Goal: Task Accomplishment & Management: Manage account settings

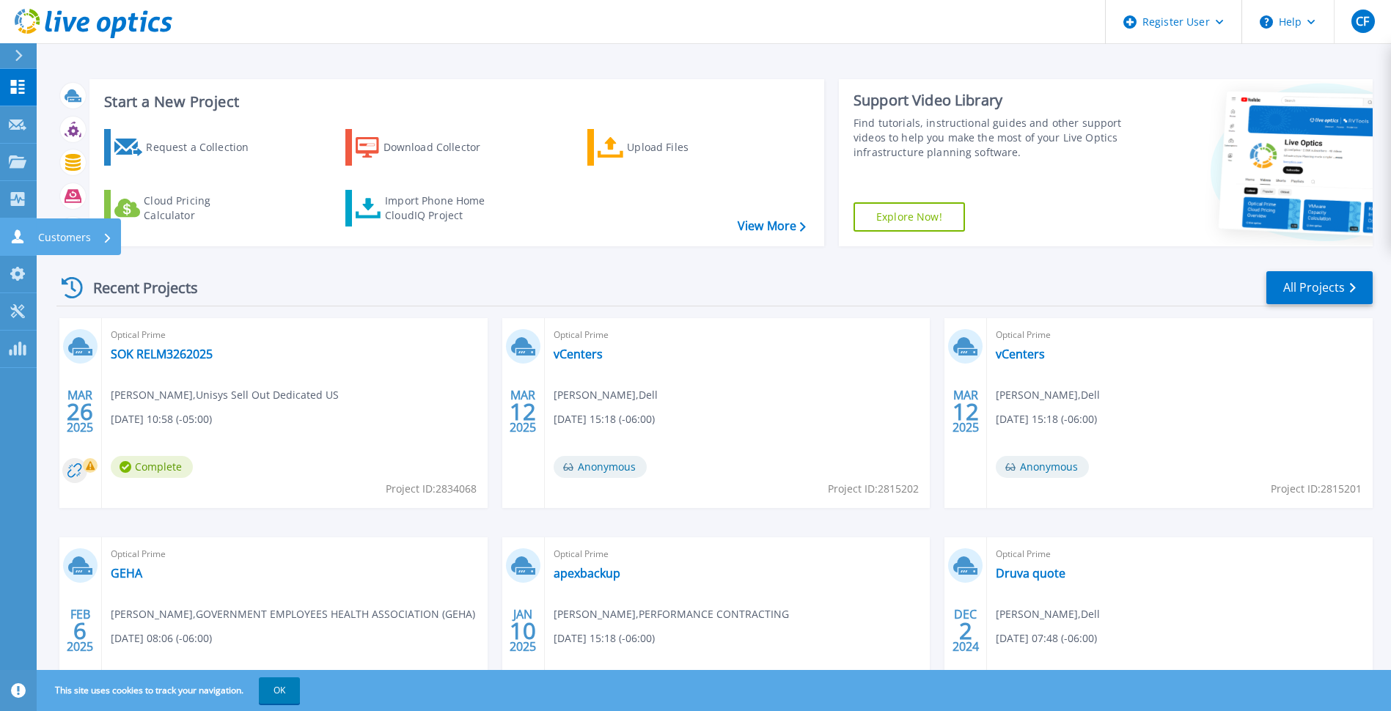
click at [27, 243] on div "Customers" at bounding box center [50, 236] width 82 height 14
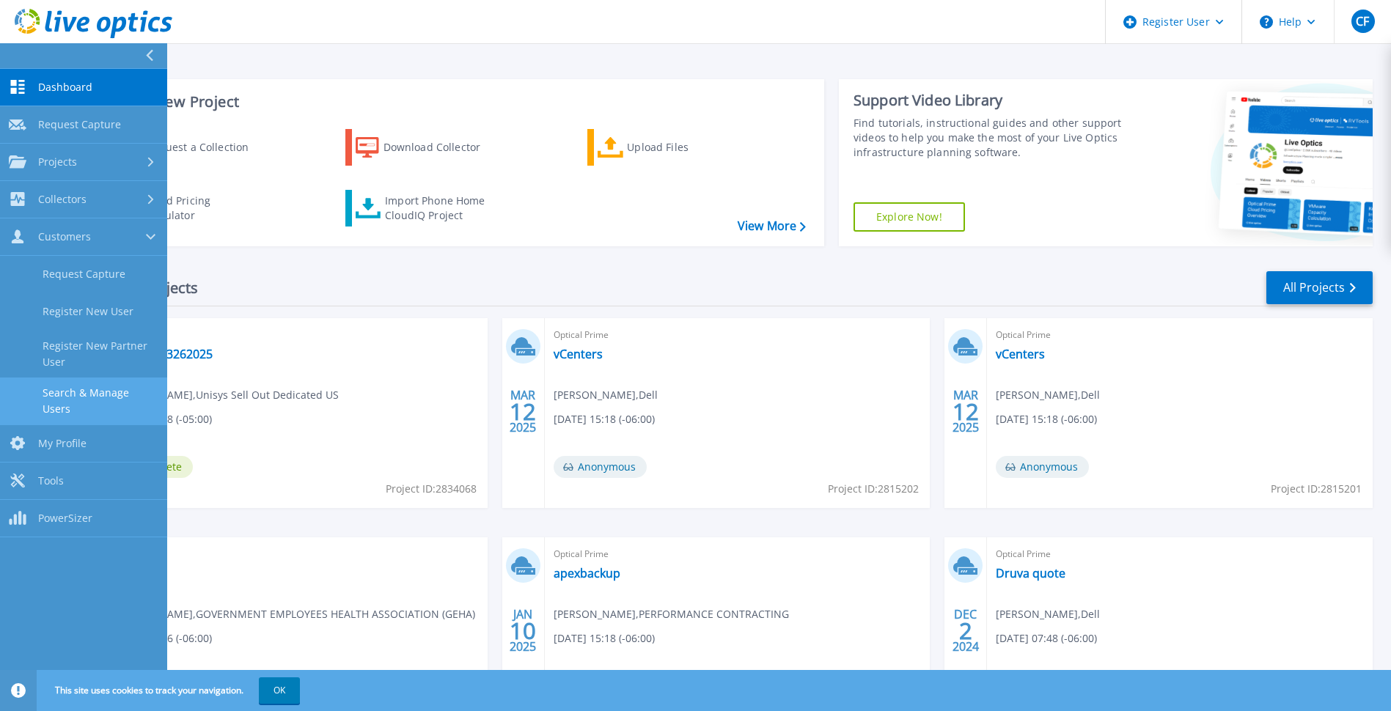
click at [51, 391] on link "Search & Manage Users" at bounding box center [83, 401] width 167 height 47
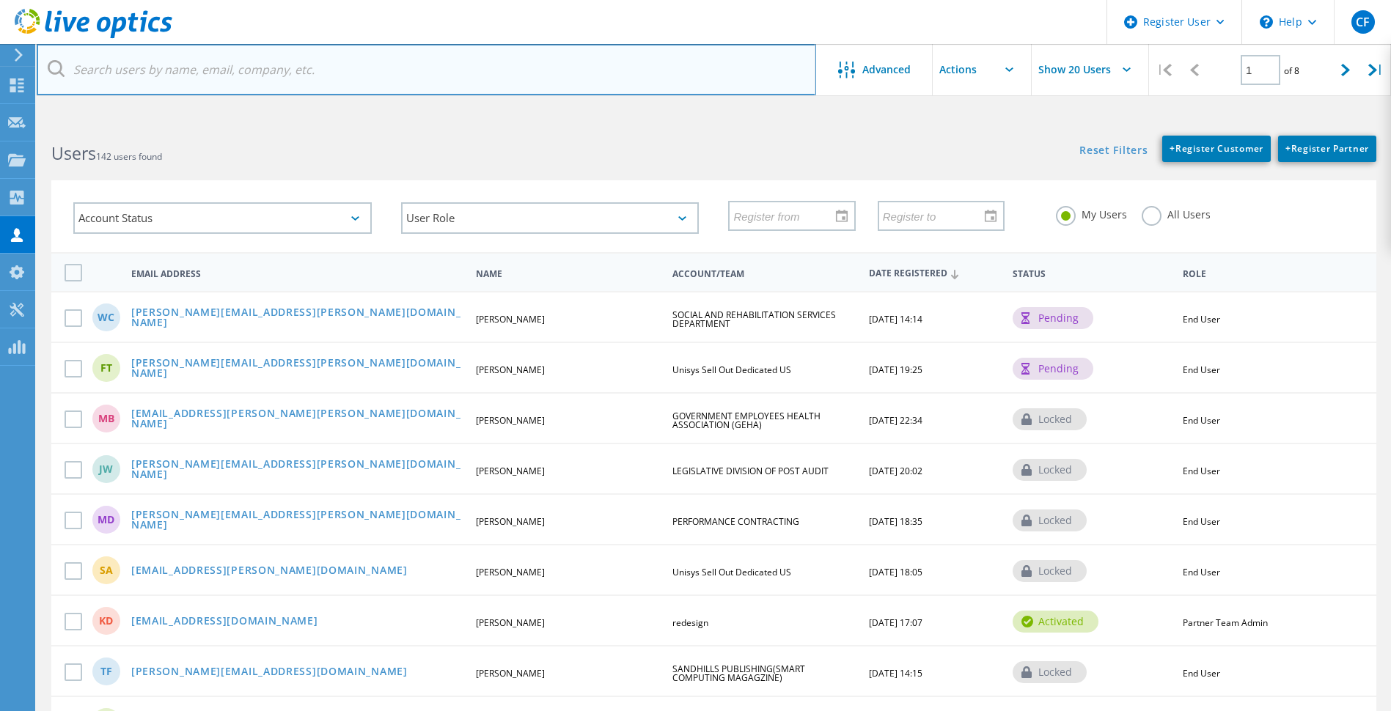
click at [381, 63] on input "text" at bounding box center [426, 69] width 779 height 51
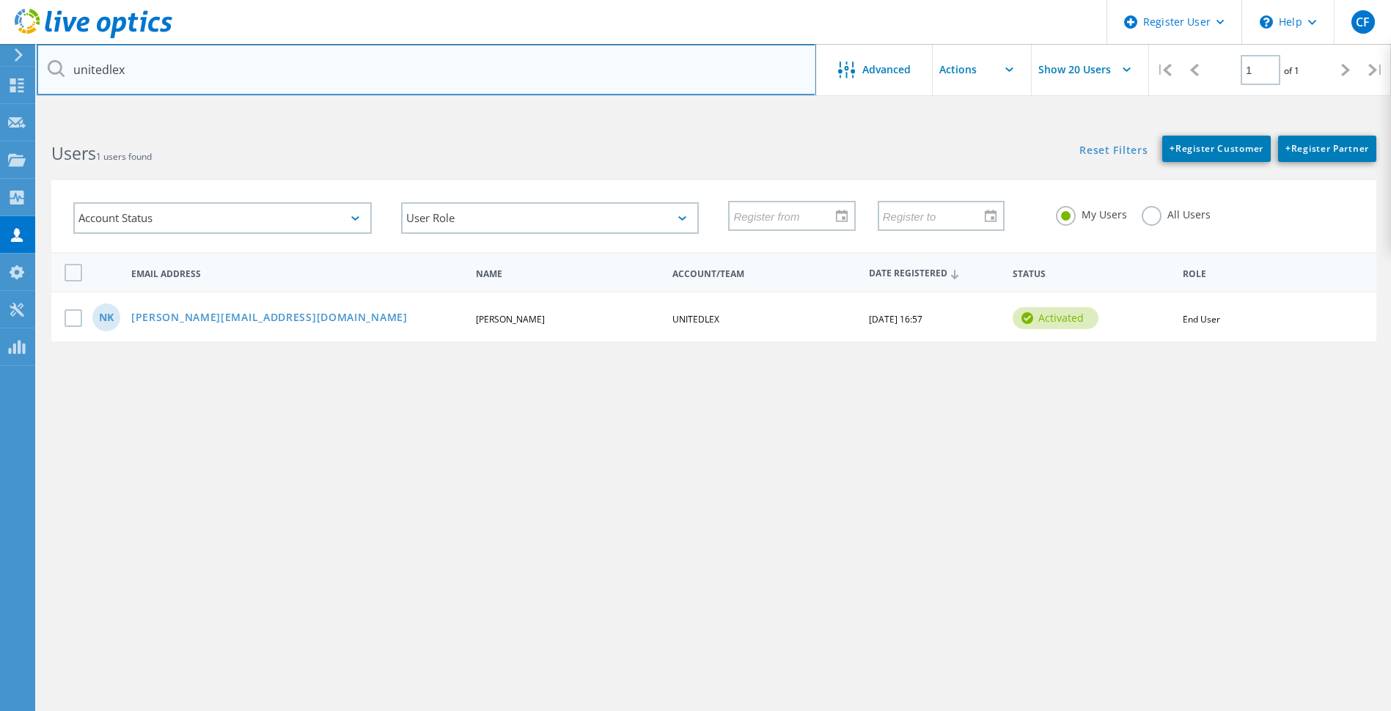
type input "unitedlex"
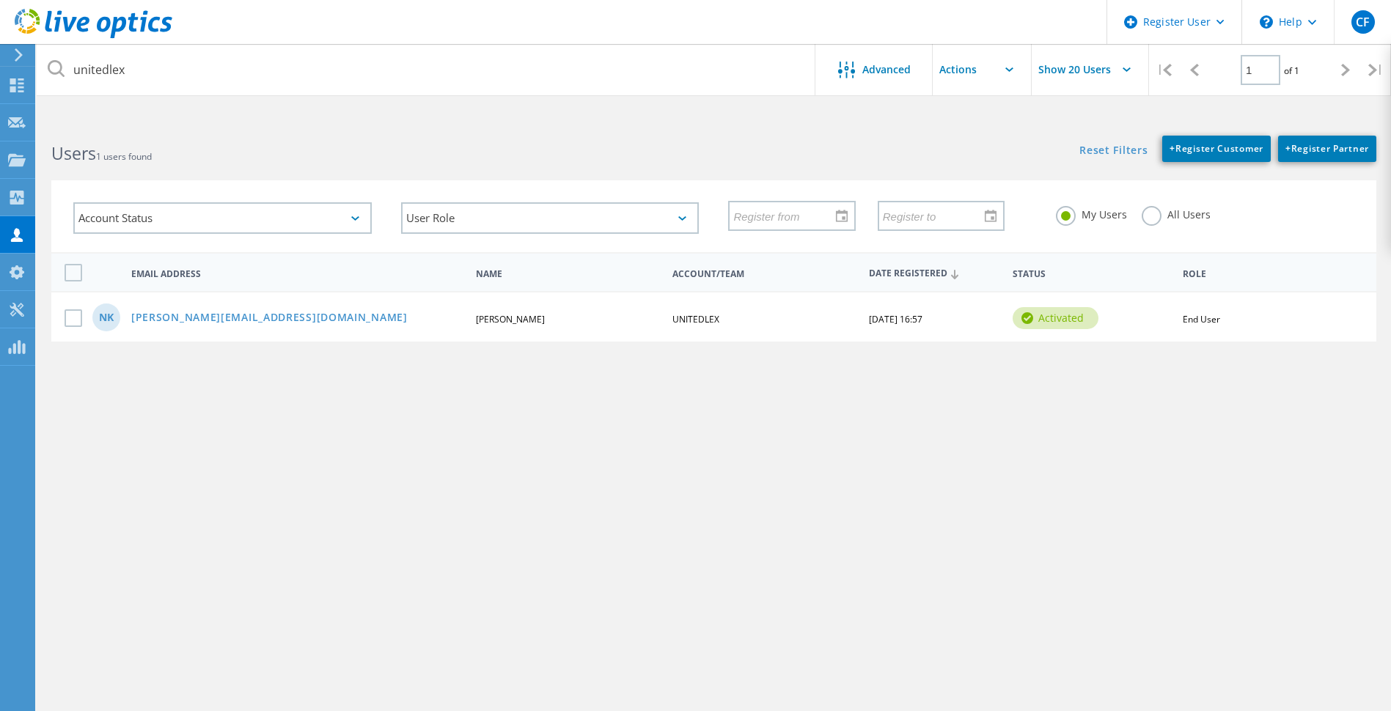
click at [1151, 219] on label "All Users" at bounding box center [1175, 213] width 69 height 14
click at [0, 0] on input "All Users" at bounding box center [0, 0] width 0 height 0
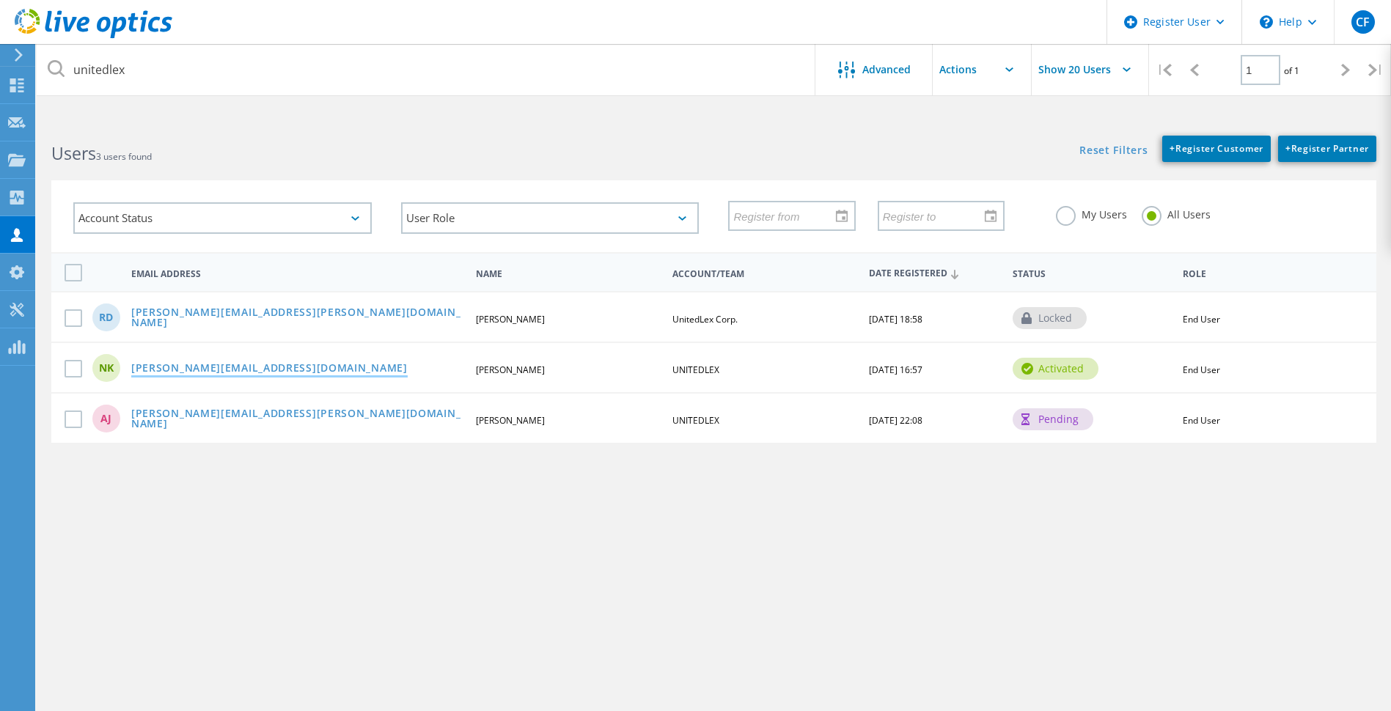
click at [266, 369] on link "[PERSON_NAME][EMAIL_ADDRESS][DOMAIN_NAME]" at bounding box center [269, 369] width 276 height 12
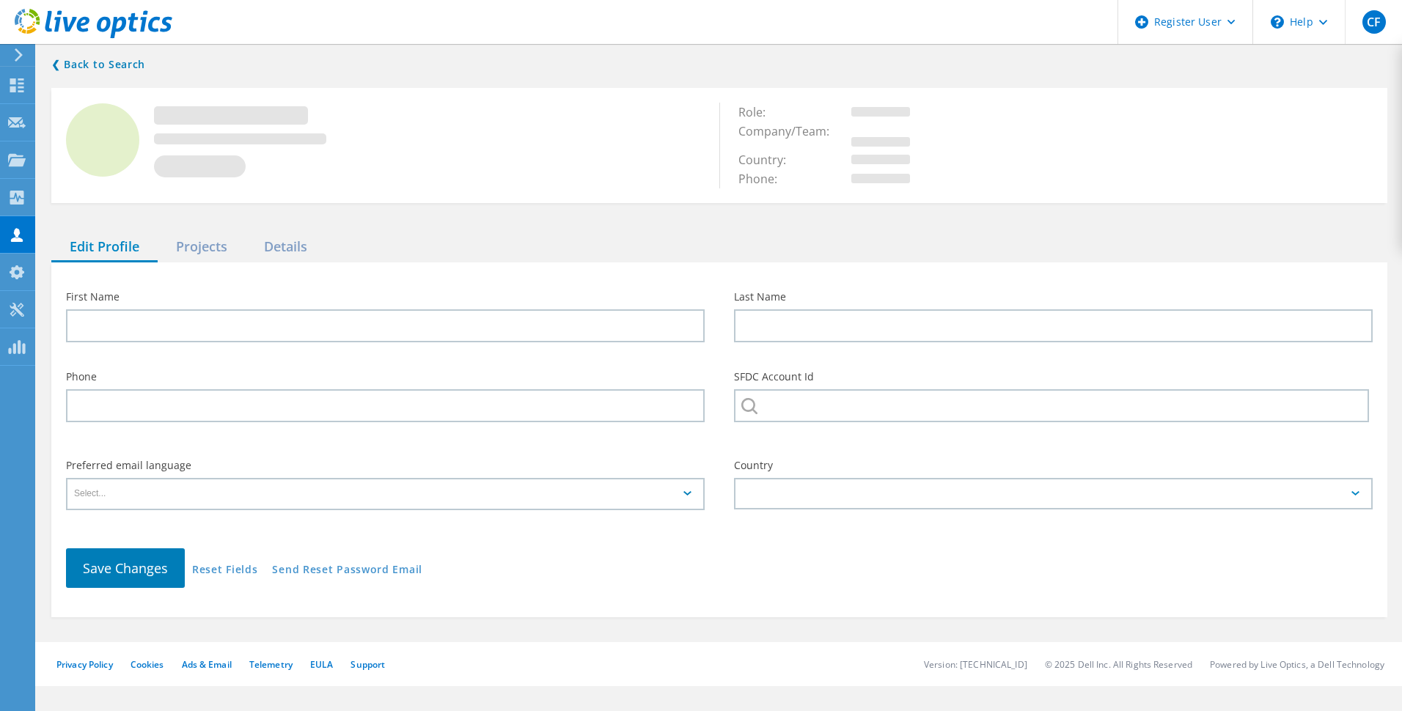
type input "[PERSON_NAME]"
type input "UNITEDLEX"
type input "English"
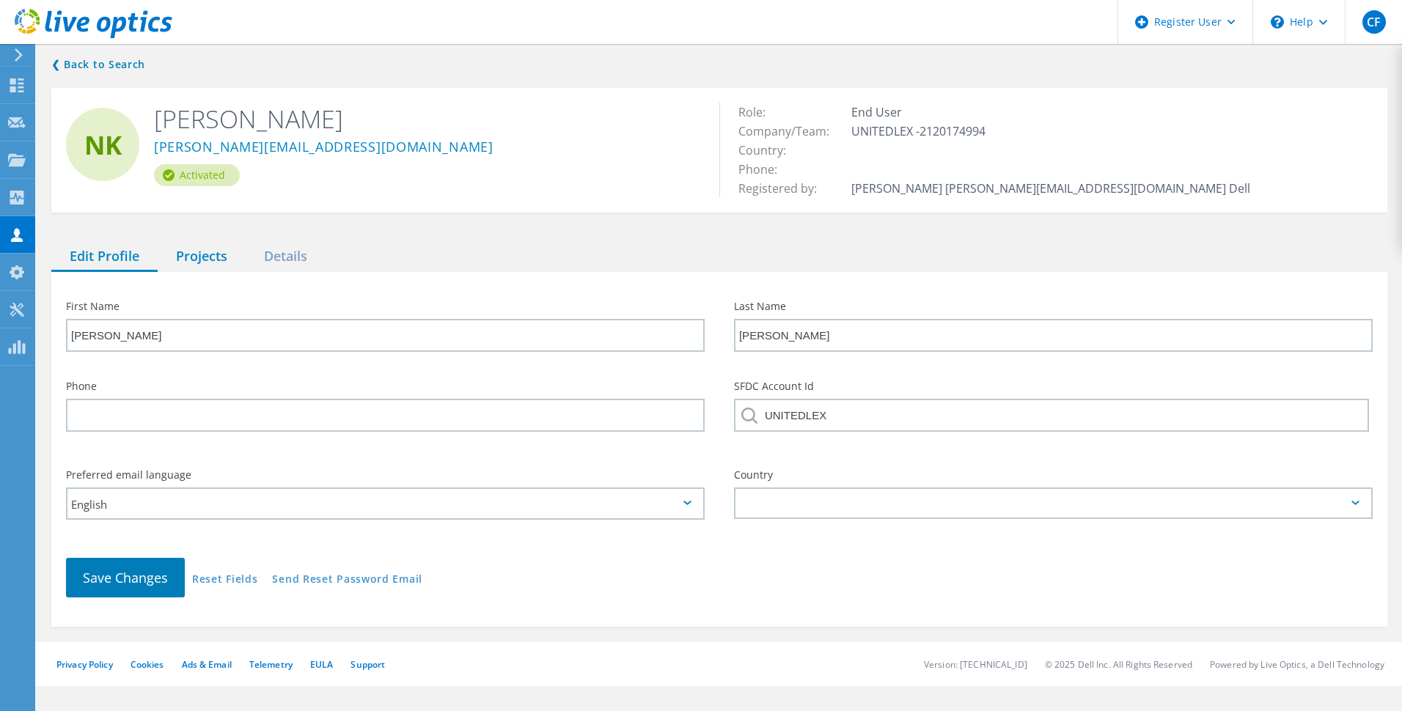
click at [215, 260] on div "Projects" at bounding box center [202, 257] width 88 height 30
